Goal: Task Accomplishment & Management: Complete application form

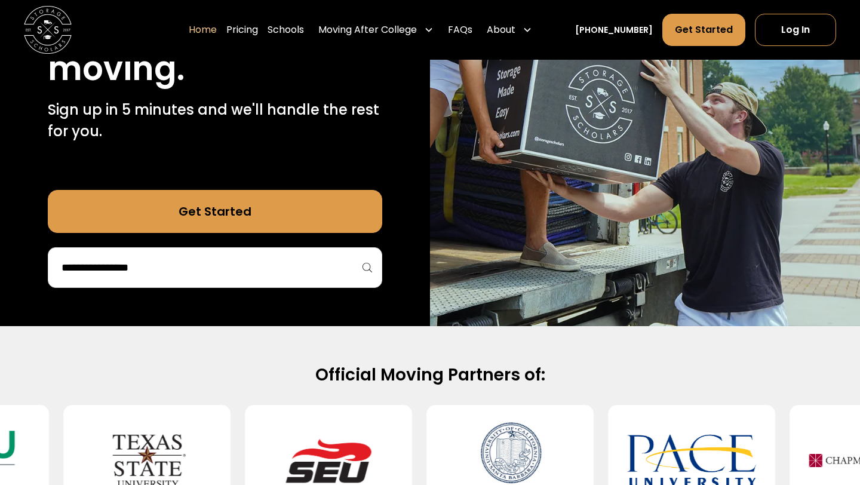
scroll to position [263, 0]
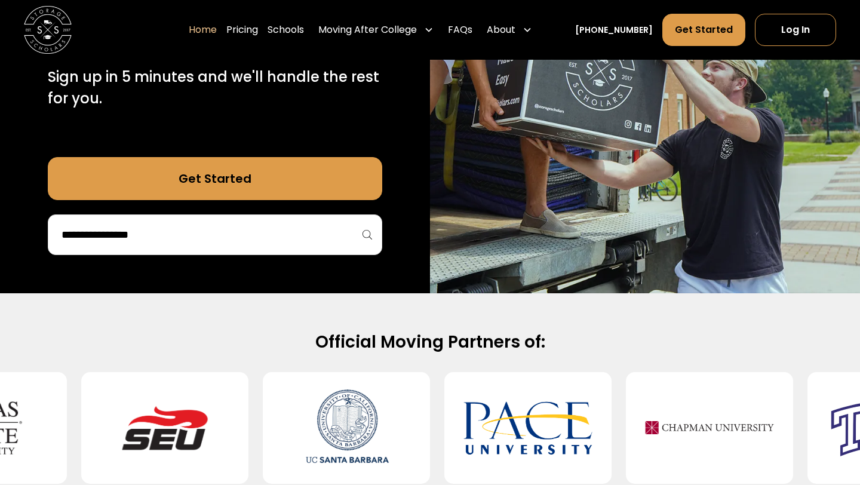
click at [244, 217] on div at bounding box center [215, 234] width 335 height 41
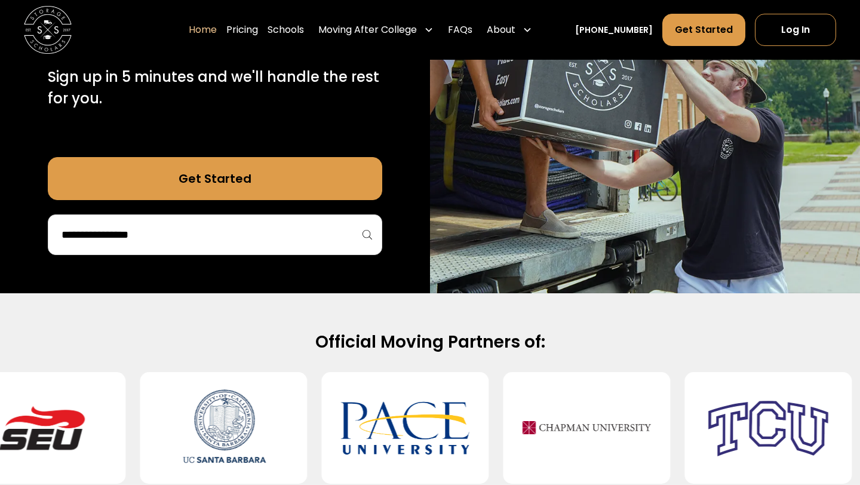
click at [206, 231] on input "search" at bounding box center [214, 235] width 309 height 20
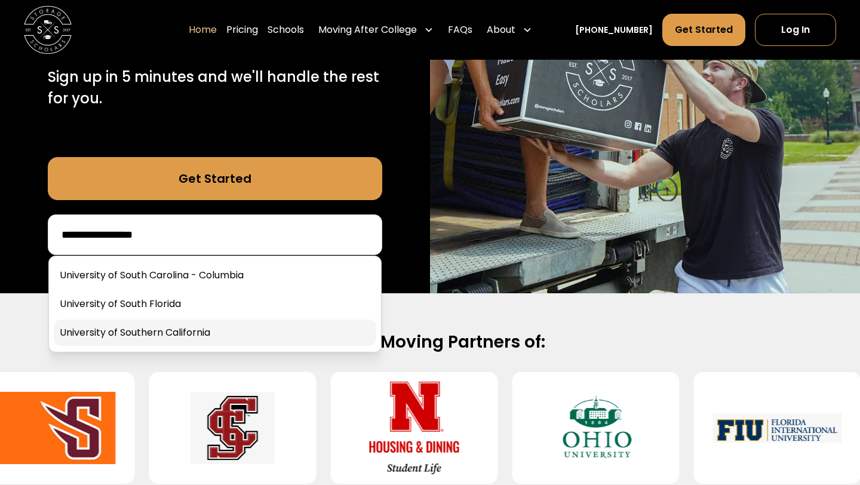
click at [208, 330] on link at bounding box center [215, 333] width 323 height 26
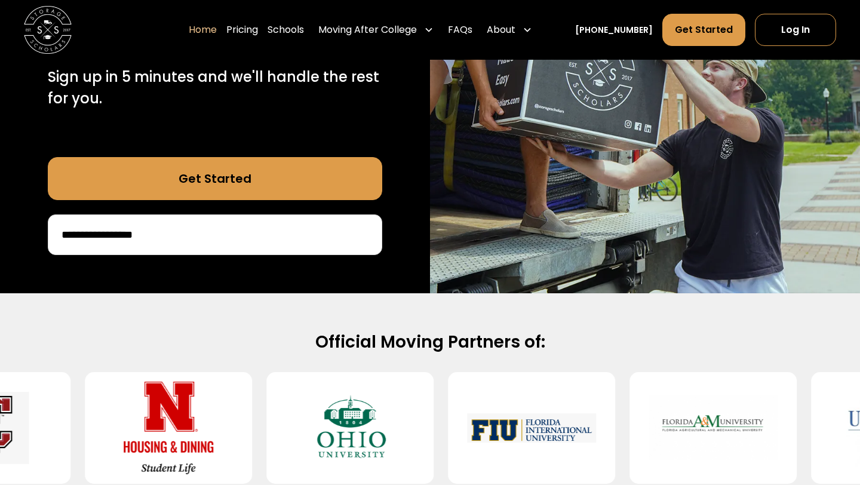
click at [208, 229] on input "**********" at bounding box center [214, 235] width 309 height 20
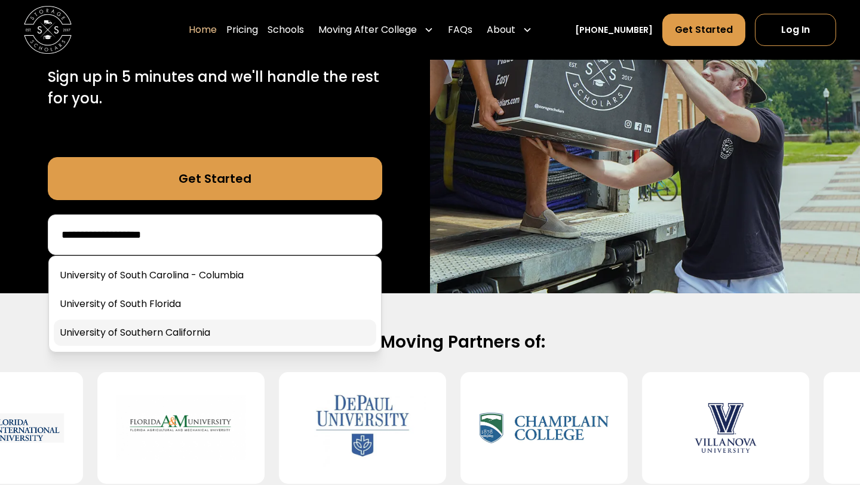
type input "**********"
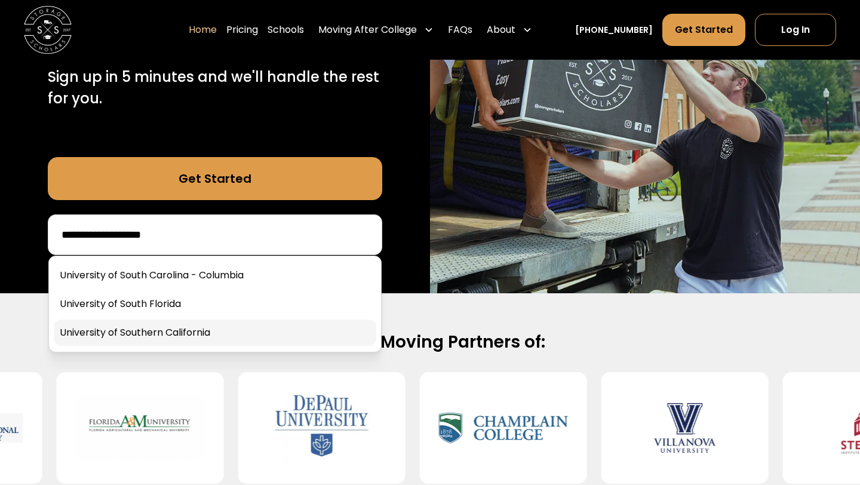
click at [172, 335] on link at bounding box center [215, 333] width 323 height 26
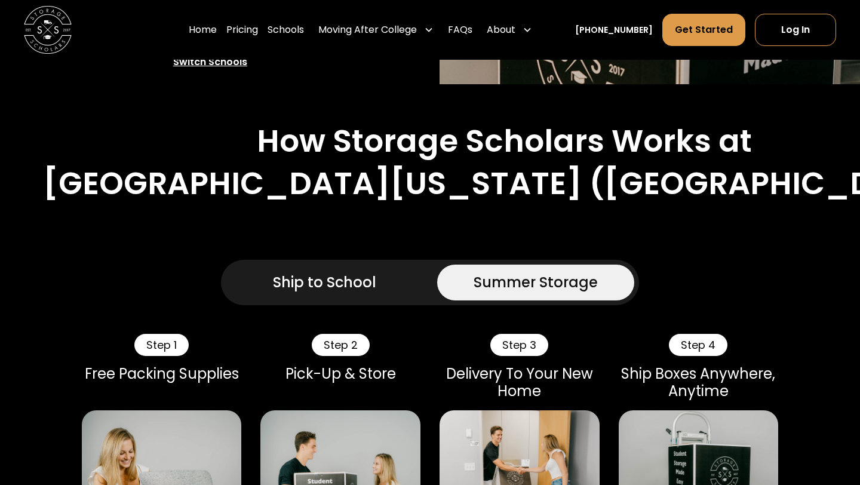
scroll to position [560, 0]
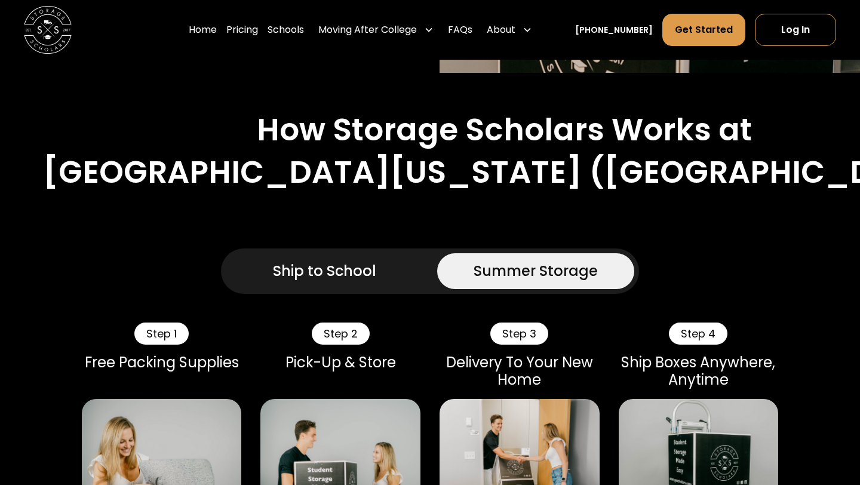
click at [341, 286] on link "Ship to School" at bounding box center [324, 271] width 197 height 36
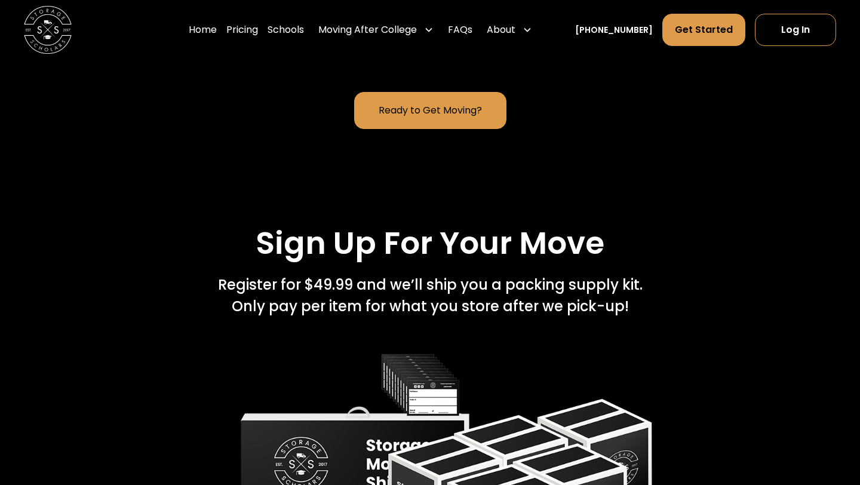
scroll to position [1570, 0]
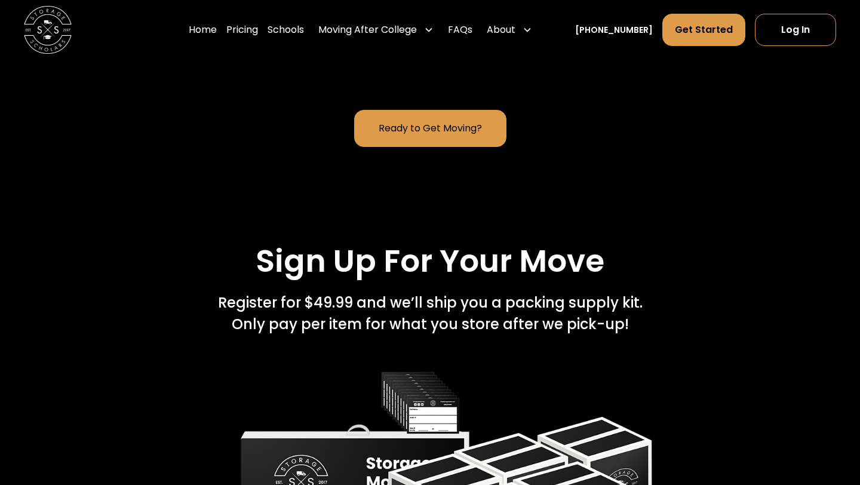
click at [460, 134] on link "Ready to Get Moving?" at bounding box center [430, 128] width 152 height 37
click at [686, 40] on link "Get Started" at bounding box center [703, 30] width 83 height 32
